Goal: Information Seeking & Learning: Learn about a topic

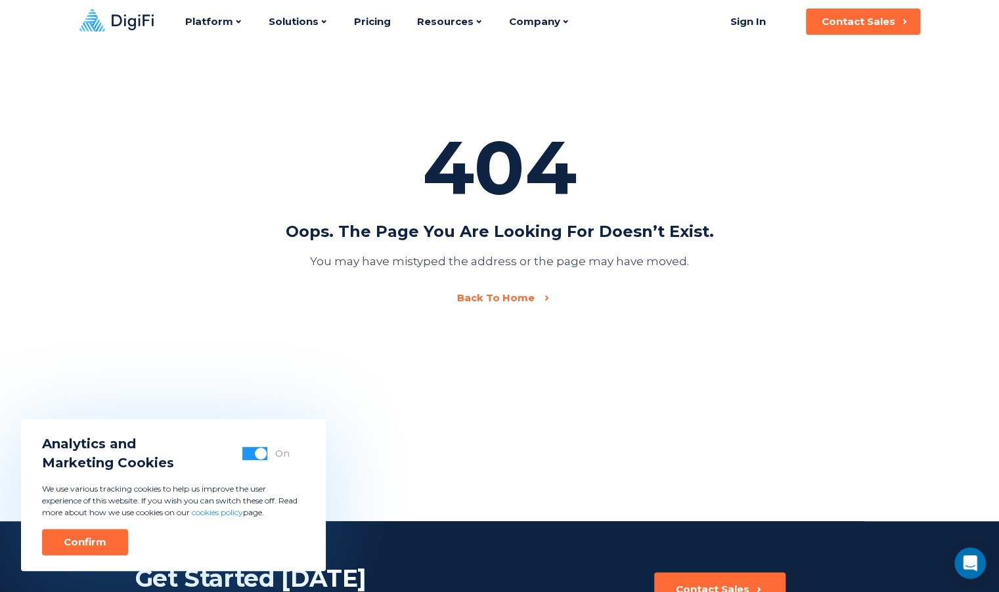
click at [678, 142] on div "404 Oops. The page you are looking for doesn’t exist. You may have mistyped the…" at bounding box center [500, 223] width 428 height 164
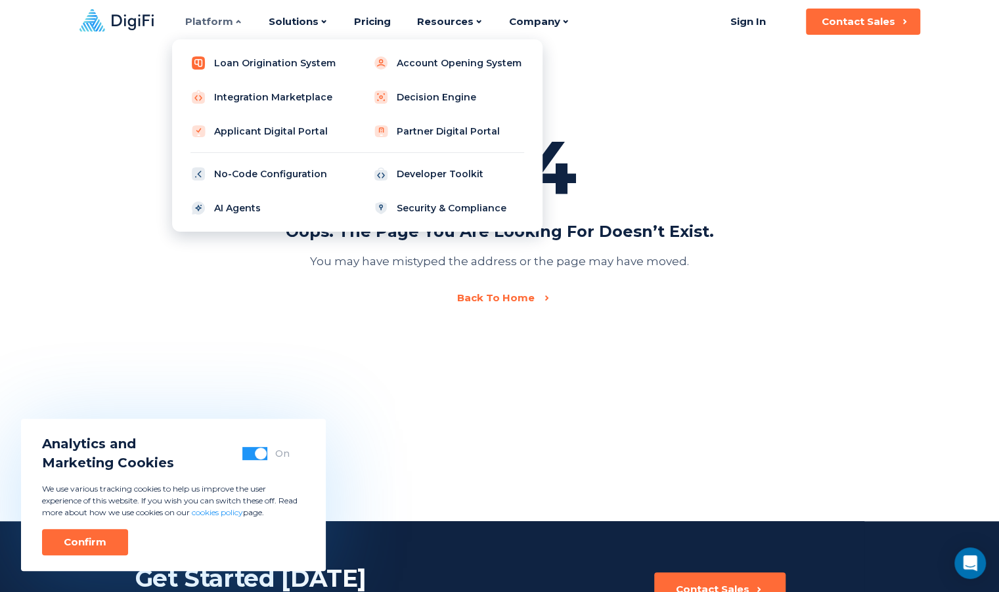
click at [221, 64] on link "Loan Origination System" at bounding box center [266, 63] width 167 height 26
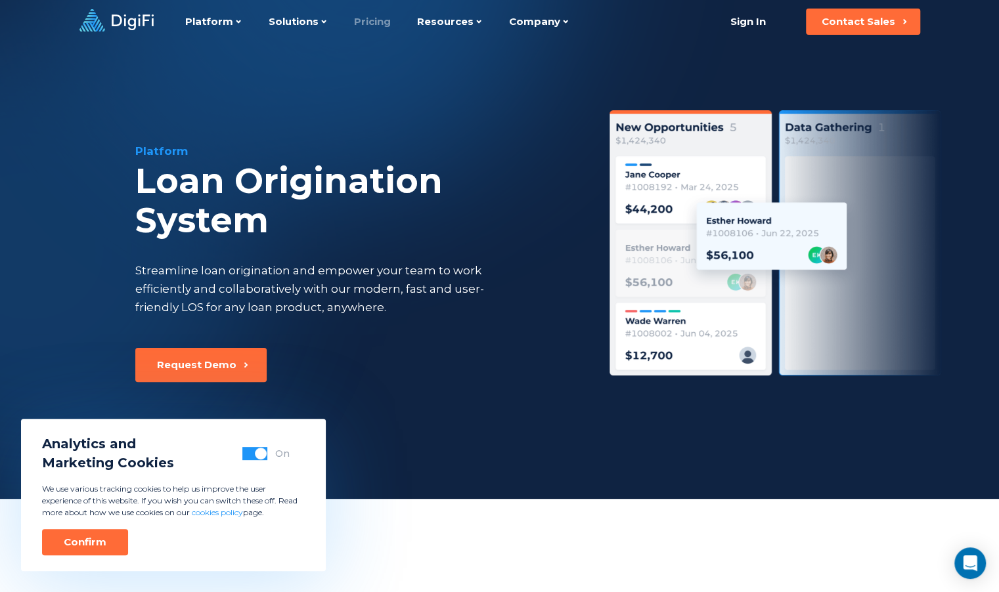
click at [364, 18] on link "Pricing" at bounding box center [372, 21] width 37 height 43
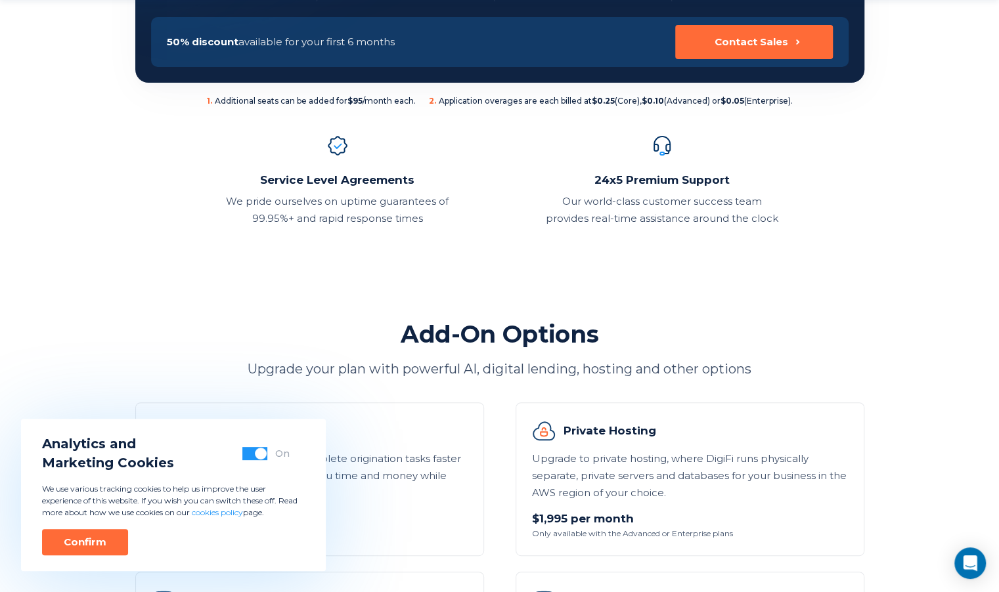
scroll to position [464, 0]
